Goal: Task Accomplishment & Management: Manage account settings

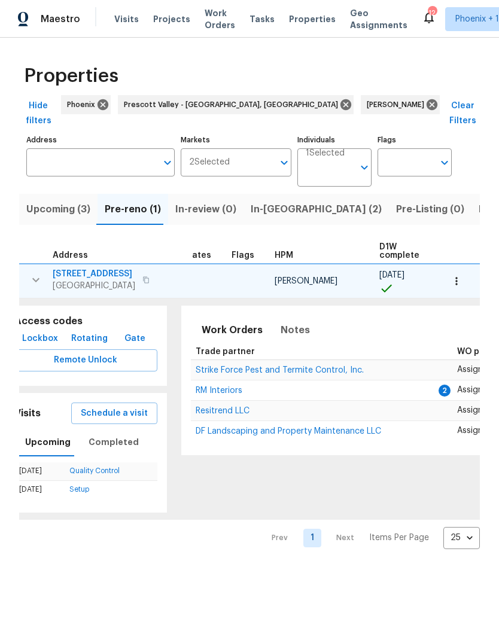
scroll to position [0, 29]
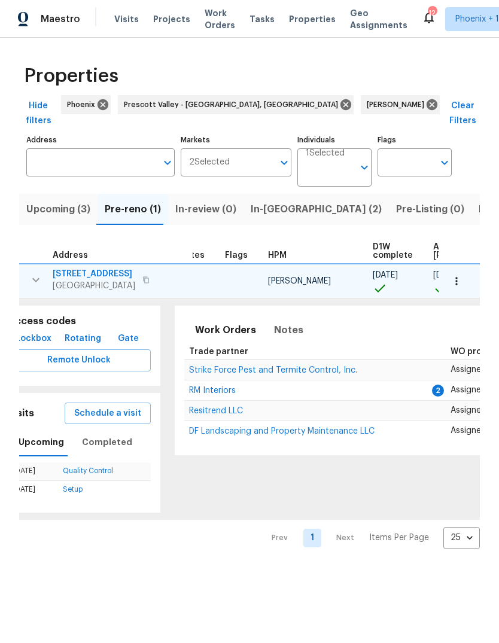
click at [194, 386] on span "RM Interiors" at bounding box center [212, 390] width 47 height 8
click at [479, 201] on span "Listed (23)" at bounding box center [504, 209] width 51 height 17
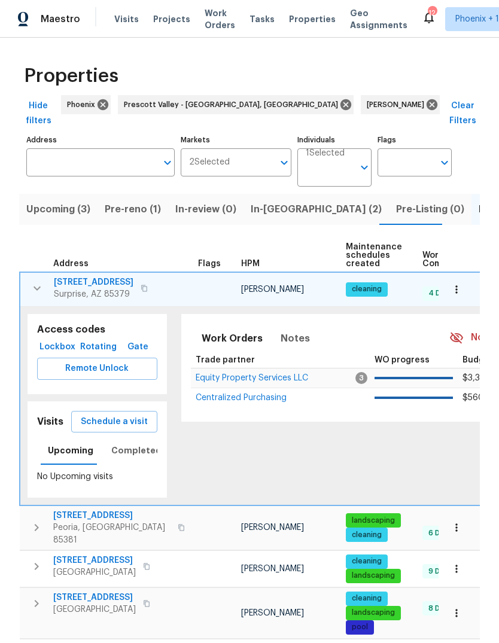
click at [39, 281] on icon "button" at bounding box center [37, 288] width 14 height 14
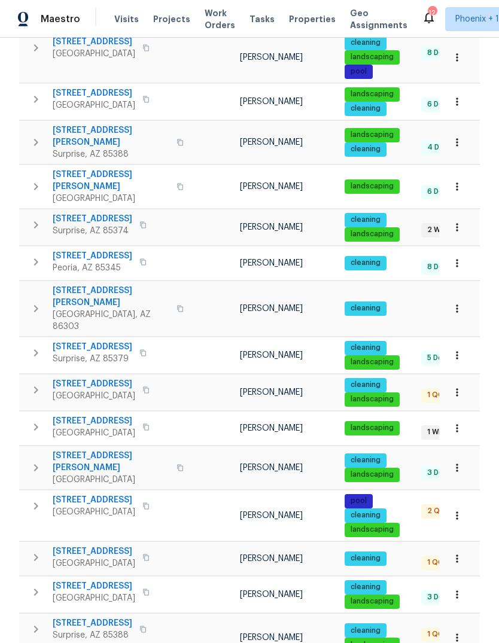
scroll to position [357, 0]
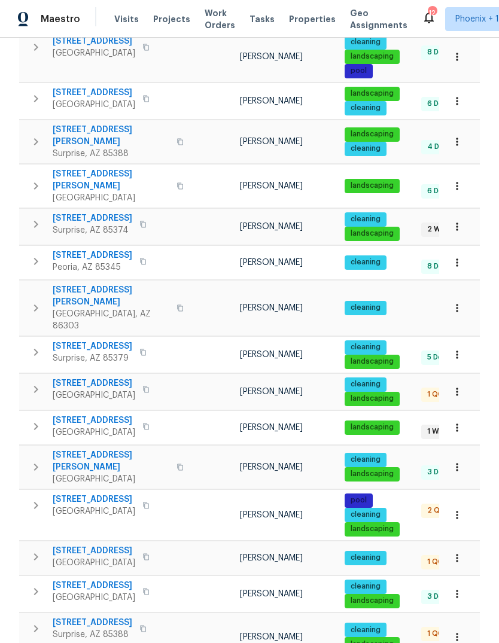
click at [37, 502] on icon "button" at bounding box center [36, 505] width 4 height 7
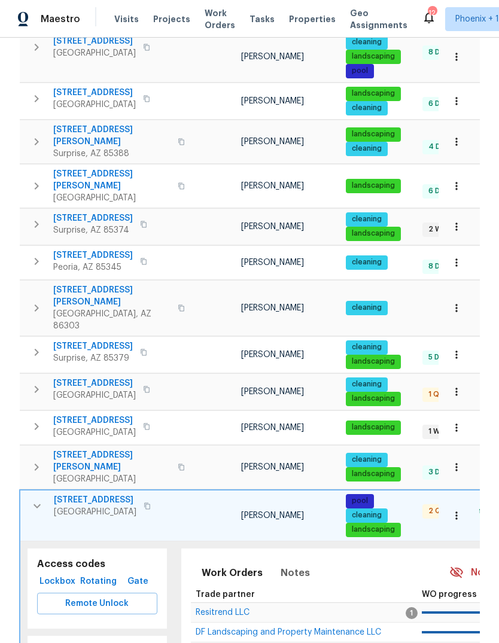
scroll to position [0, 0]
click at [87, 494] on span "[STREET_ADDRESS]" at bounding box center [95, 500] width 83 height 12
click at [93, 494] on span "[STREET_ADDRESS]" at bounding box center [95, 500] width 83 height 12
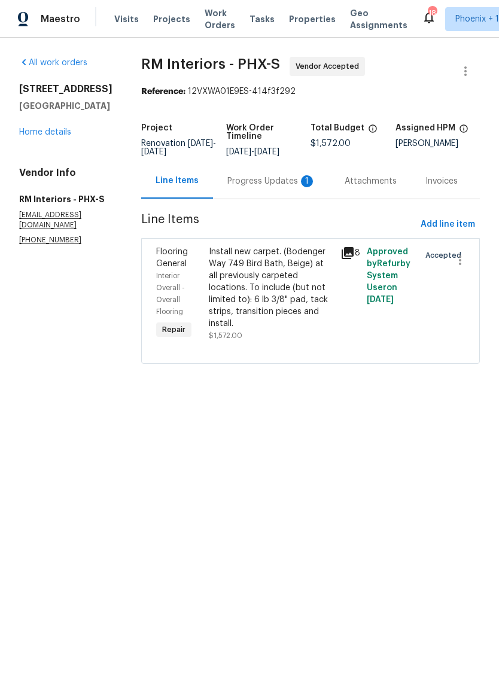
click at [268, 170] on div "Progress Updates 1" at bounding box center [271, 180] width 117 height 35
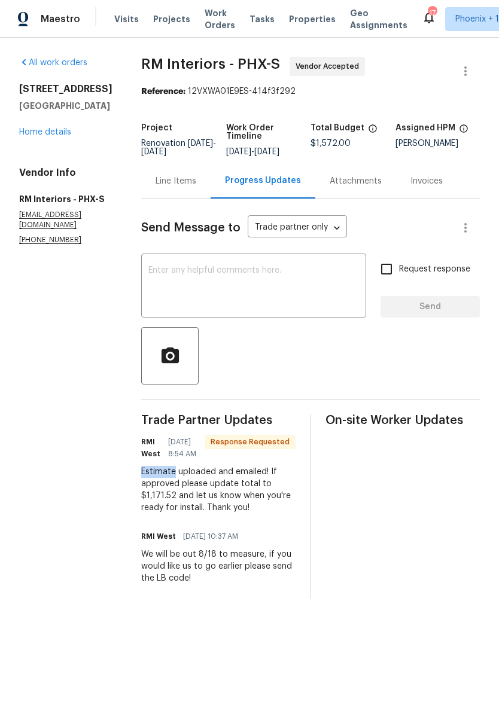
click at [270, 315] on div "x ​" at bounding box center [253, 287] width 225 height 61
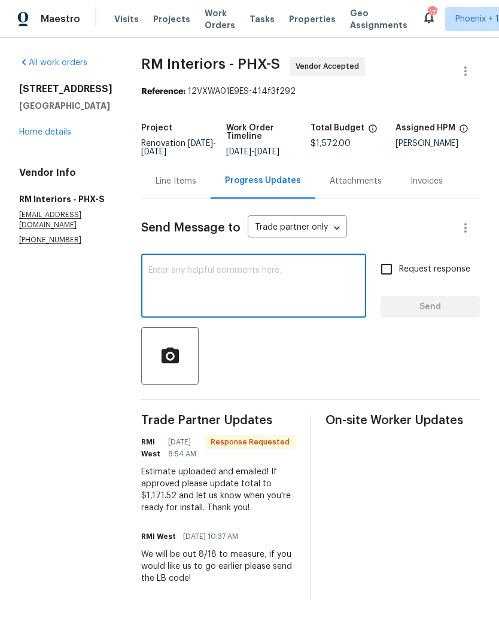
click at [263, 286] on textarea at bounding box center [253, 287] width 211 height 42
type textarea "Got it!"
click at [440, 305] on span "Send" at bounding box center [430, 307] width 80 height 15
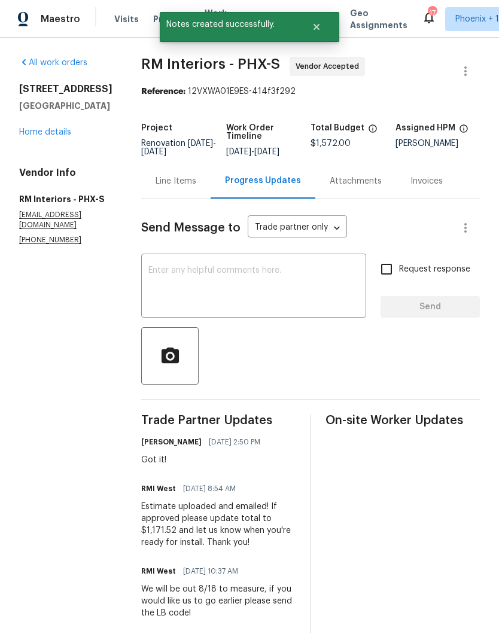
click at [148, 508] on div "Estimate uploaded and emailed! If approved please update total to $1,171.52 and…" at bounding box center [218, 525] width 154 height 48
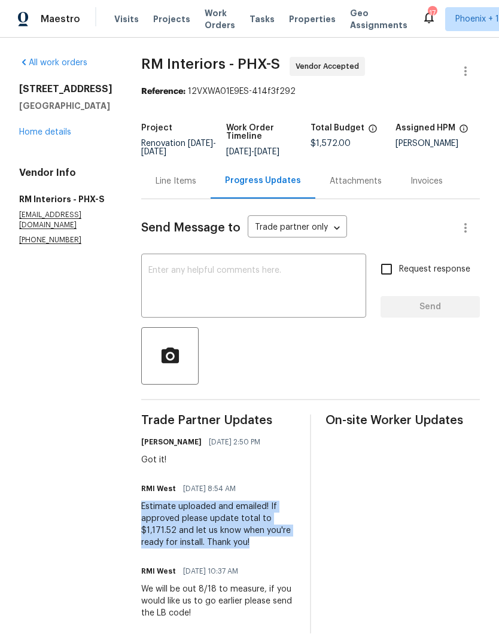
copy div "Estimate uploaded and emailed! If approved please update total to $1,171.52 and…"
click at [173, 180] on div "Line Items" at bounding box center [176, 181] width 41 height 12
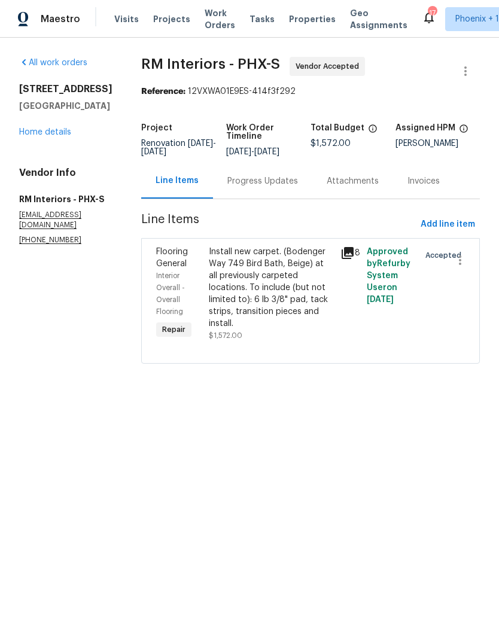
click at [255, 275] on div "Install new carpet. (Bodenger Way 749 Bird Bath, Beige) at all previously carpe…" at bounding box center [271, 288] width 124 height 84
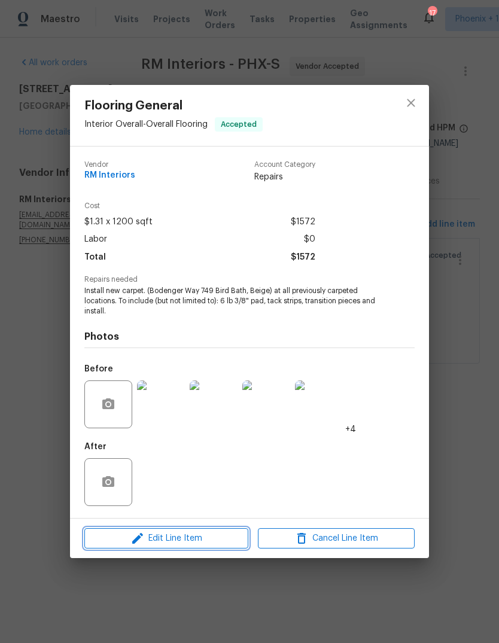
click at [219, 538] on span "Edit Line Item" at bounding box center [166, 538] width 157 height 15
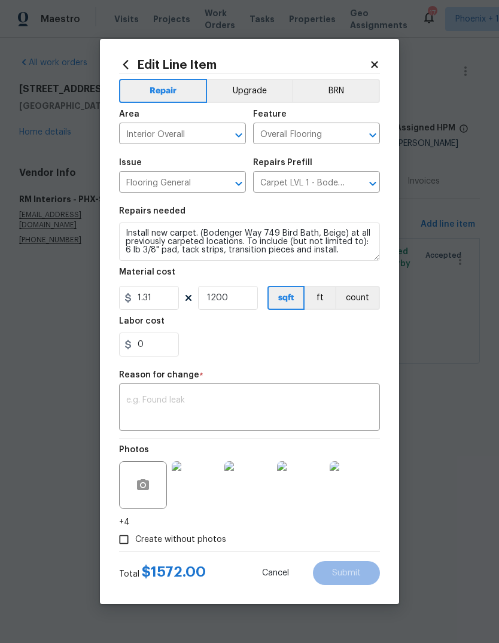
click at [210, 412] on textarea at bounding box center [249, 408] width 246 height 25
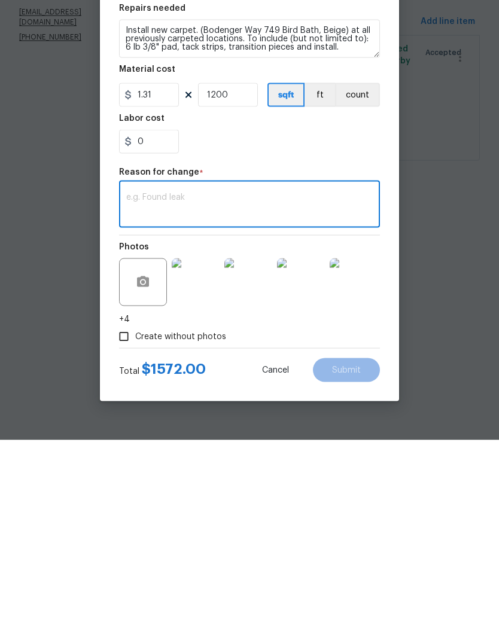
click at [156, 396] on textarea at bounding box center [249, 408] width 246 height 25
paste textarea "Estimate uploaded and emailed! If approved please update total to $1,171.52 and…"
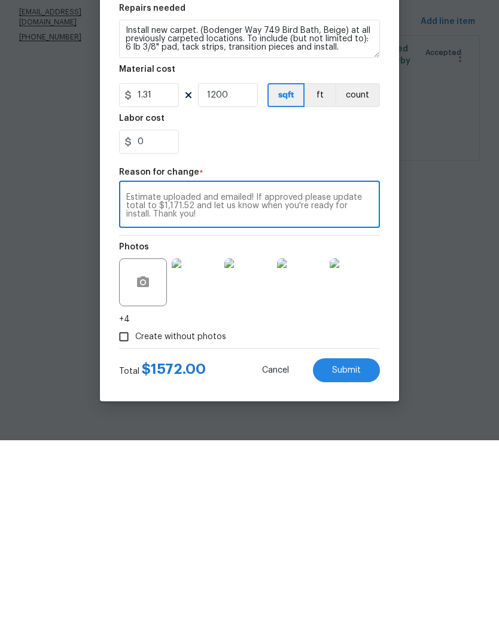
type textarea "Estimate uploaded and emailed! If approved please update total to $1,171.52 and…"
click at [232, 286] on input "1200" at bounding box center [228, 298] width 60 height 24
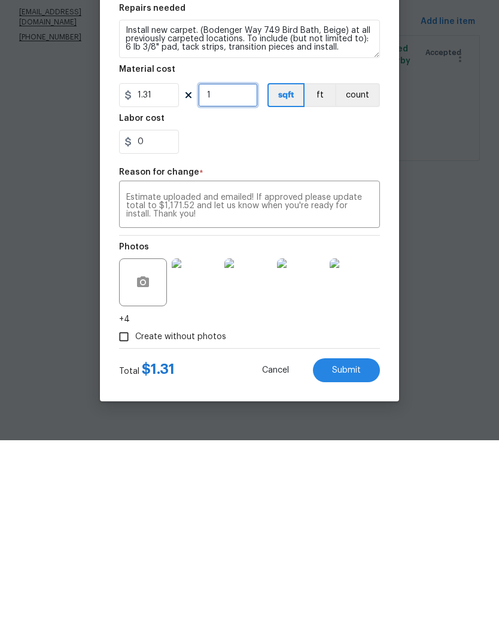
type input "1"
click at [169, 286] on input "1.31" at bounding box center [149, 298] width 60 height 24
type input "1172"
click at [278, 333] on div "0" at bounding box center [249, 345] width 261 height 24
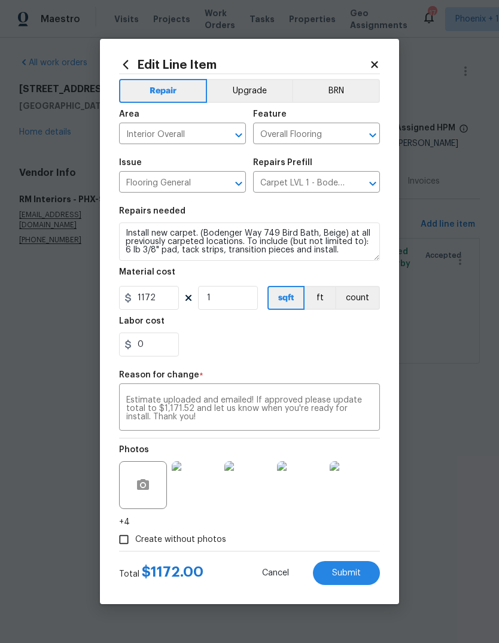
click at [351, 565] on button "Submit" at bounding box center [346, 573] width 67 height 24
type input "1200"
type input "1.31"
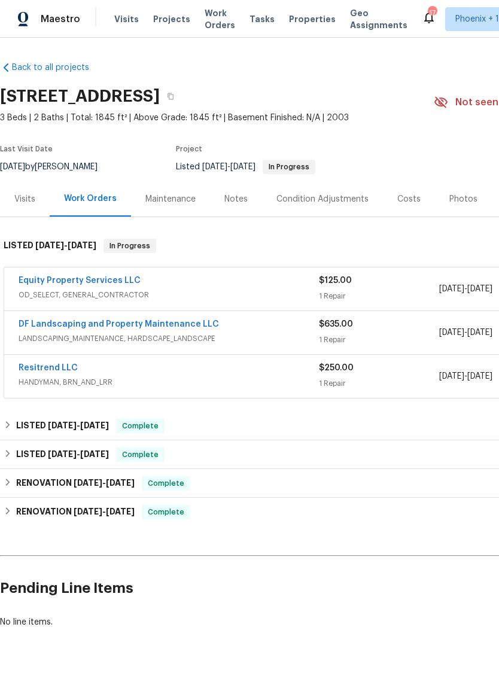
click at [108, 284] on link "Equity Property Services LLC" at bounding box center [80, 280] width 122 height 8
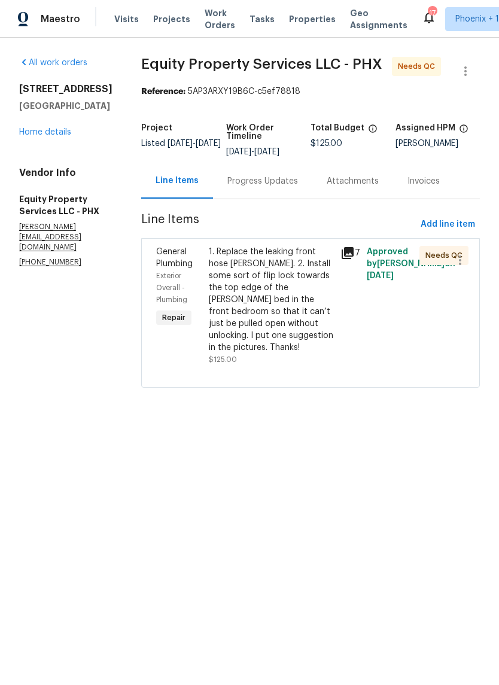
click at [249, 288] on div "1. Replace the leaking front hose bibb. 2. Install some sort of flip lock towar…" at bounding box center [271, 300] width 124 height 108
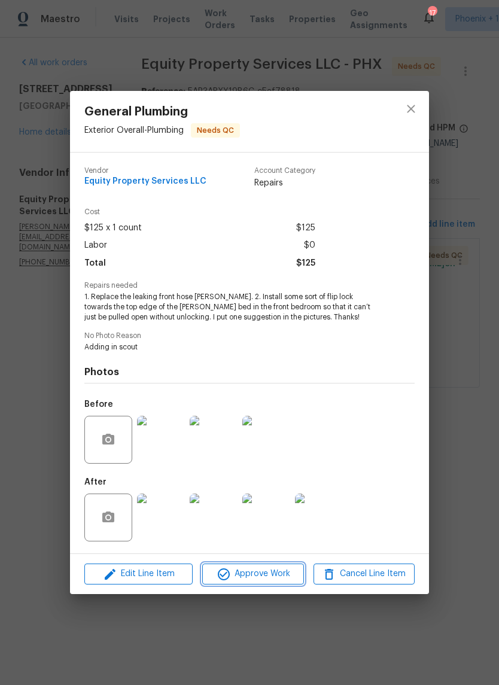
click at [273, 577] on span "Approve Work" at bounding box center [253, 573] width 94 height 15
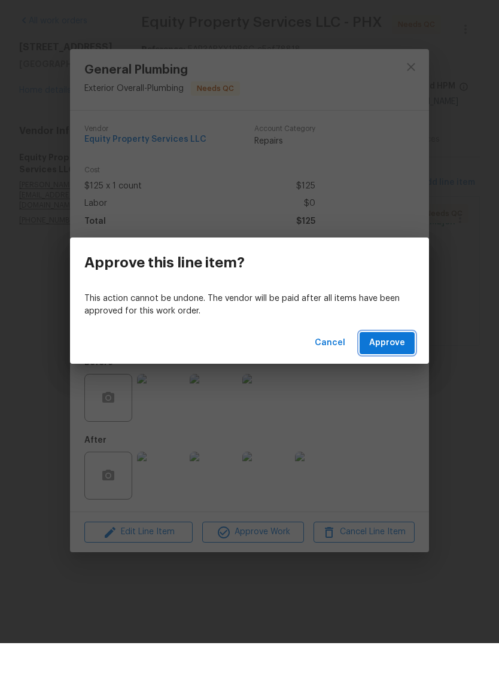
click at [394, 377] on span "Approve" at bounding box center [387, 384] width 36 height 15
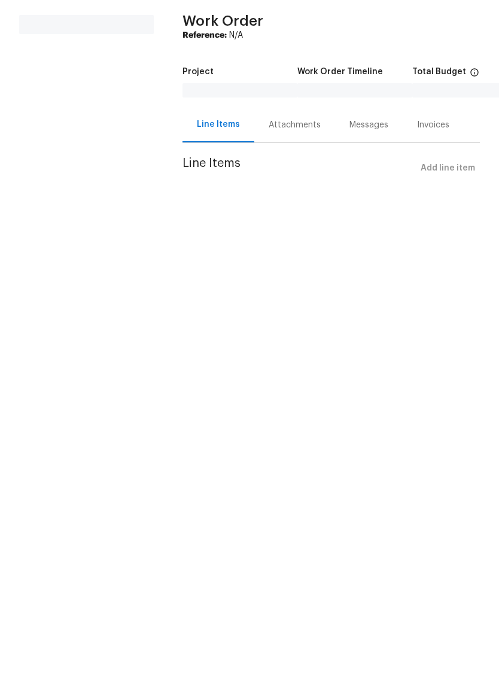
scroll to position [42, 0]
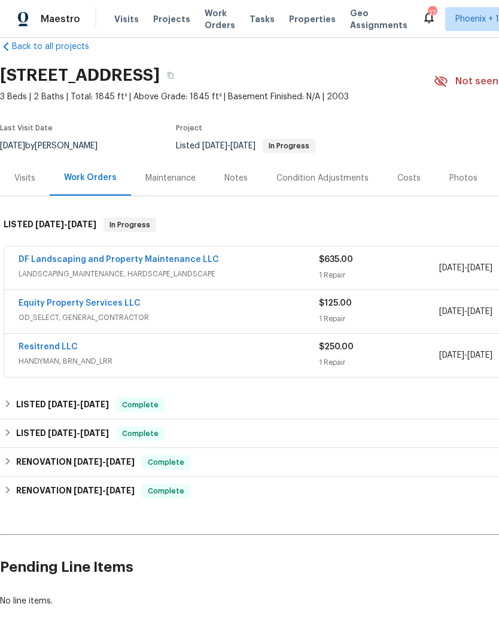
scroll to position [21, 0]
click at [150, 258] on link "DF Landscaping and Property Maintenance LLC" at bounding box center [119, 259] width 200 height 8
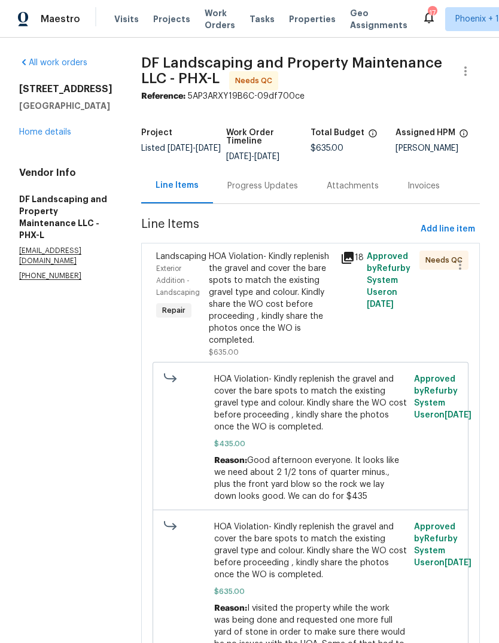
click at [276, 176] on div "Progress Updates" at bounding box center [262, 185] width 99 height 35
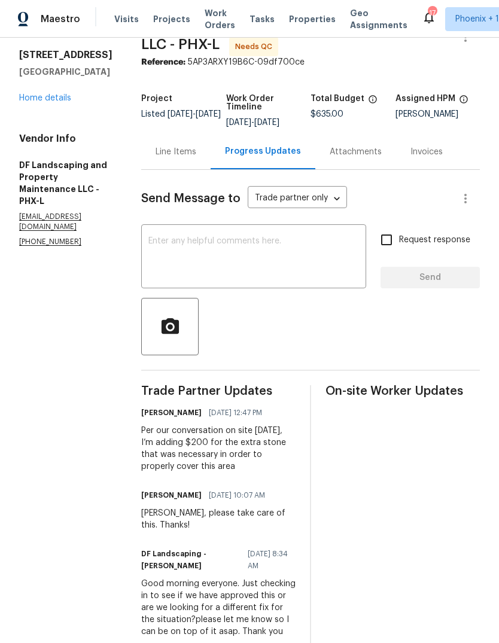
scroll to position [35, 0]
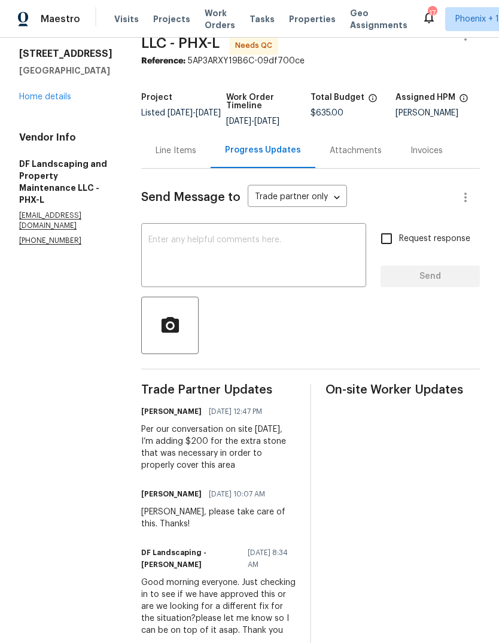
click at [193, 153] on div "Line Items" at bounding box center [176, 151] width 41 height 12
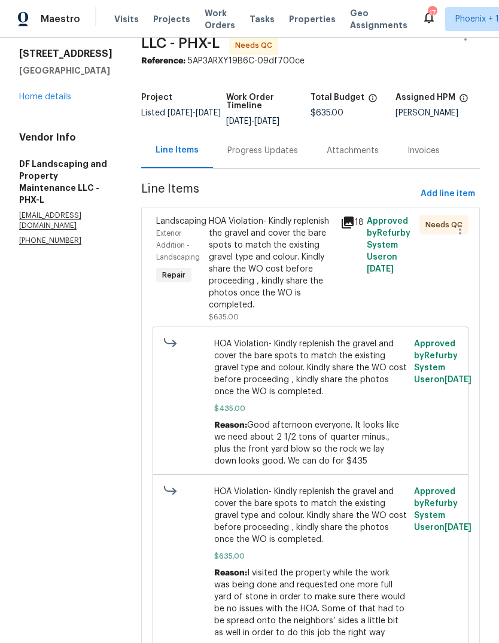
click at [276, 246] on div "HOA Violation- Kindly replenish the gravel and cover the bare spots to match th…" at bounding box center [271, 263] width 124 height 96
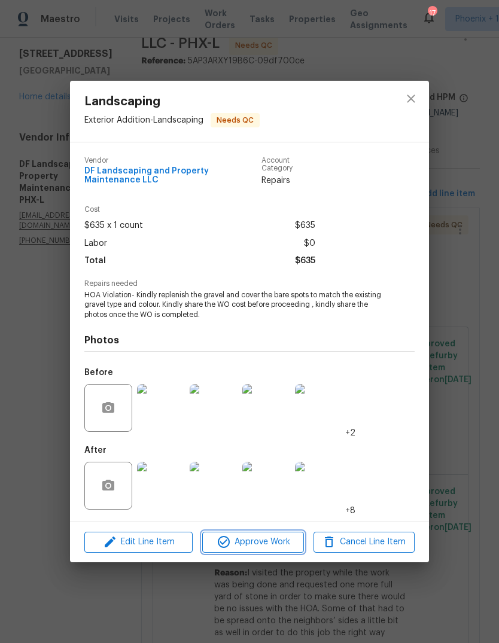
click at [275, 542] on span "Approve Work" at bounding box center [253, 542] width 94 height 15
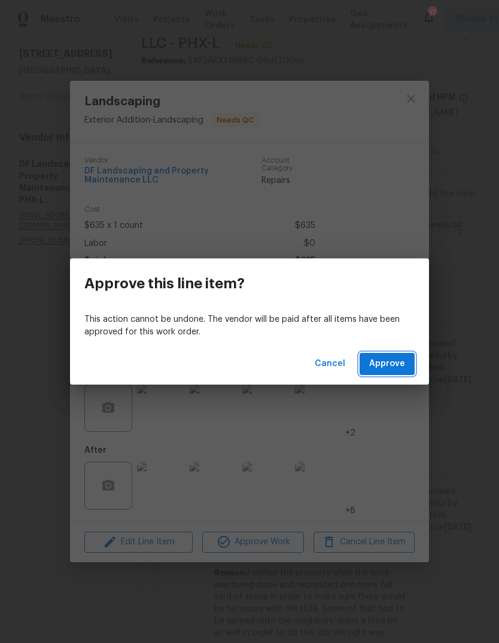
click at [392, 367] on span "Approve" at bounding box center [387, 364] width 36 height 15
